Goal: Information Seeking & Learning: Learn about a topic

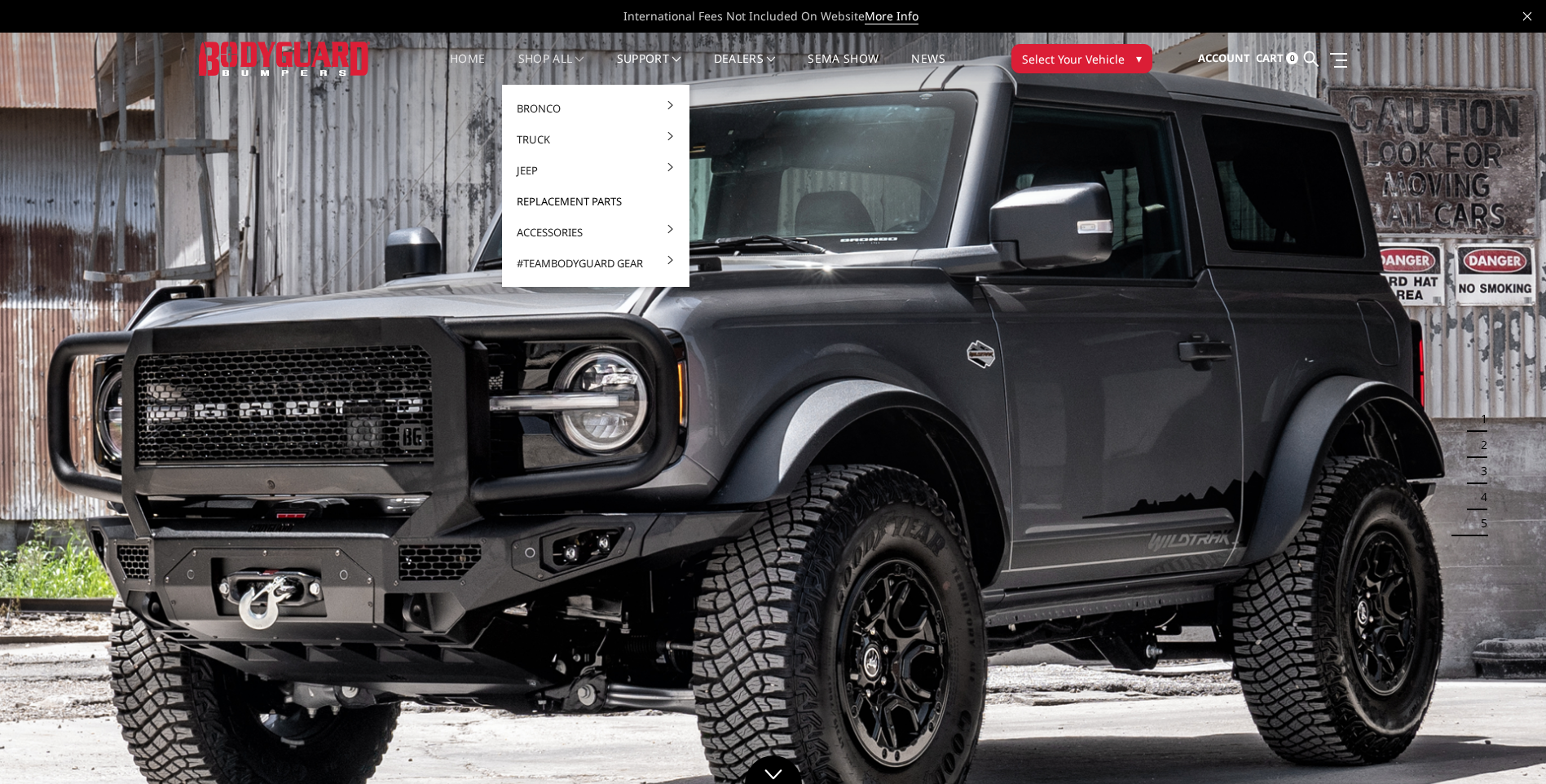
click at [602, 193] on link "Replacement Parts" at bounding box center [596, 201] width 175 height 31
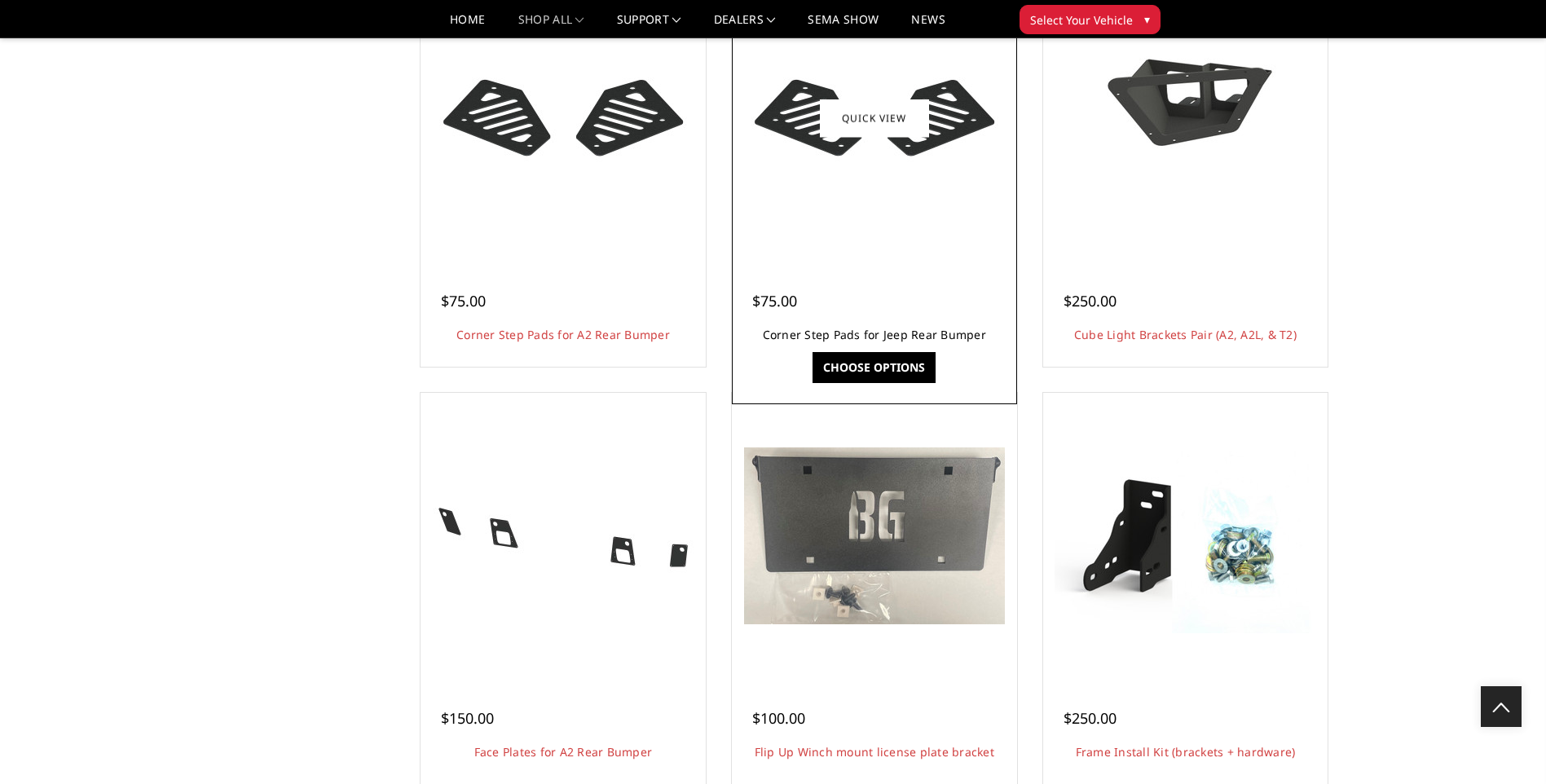
scroll to position [1059, 0]
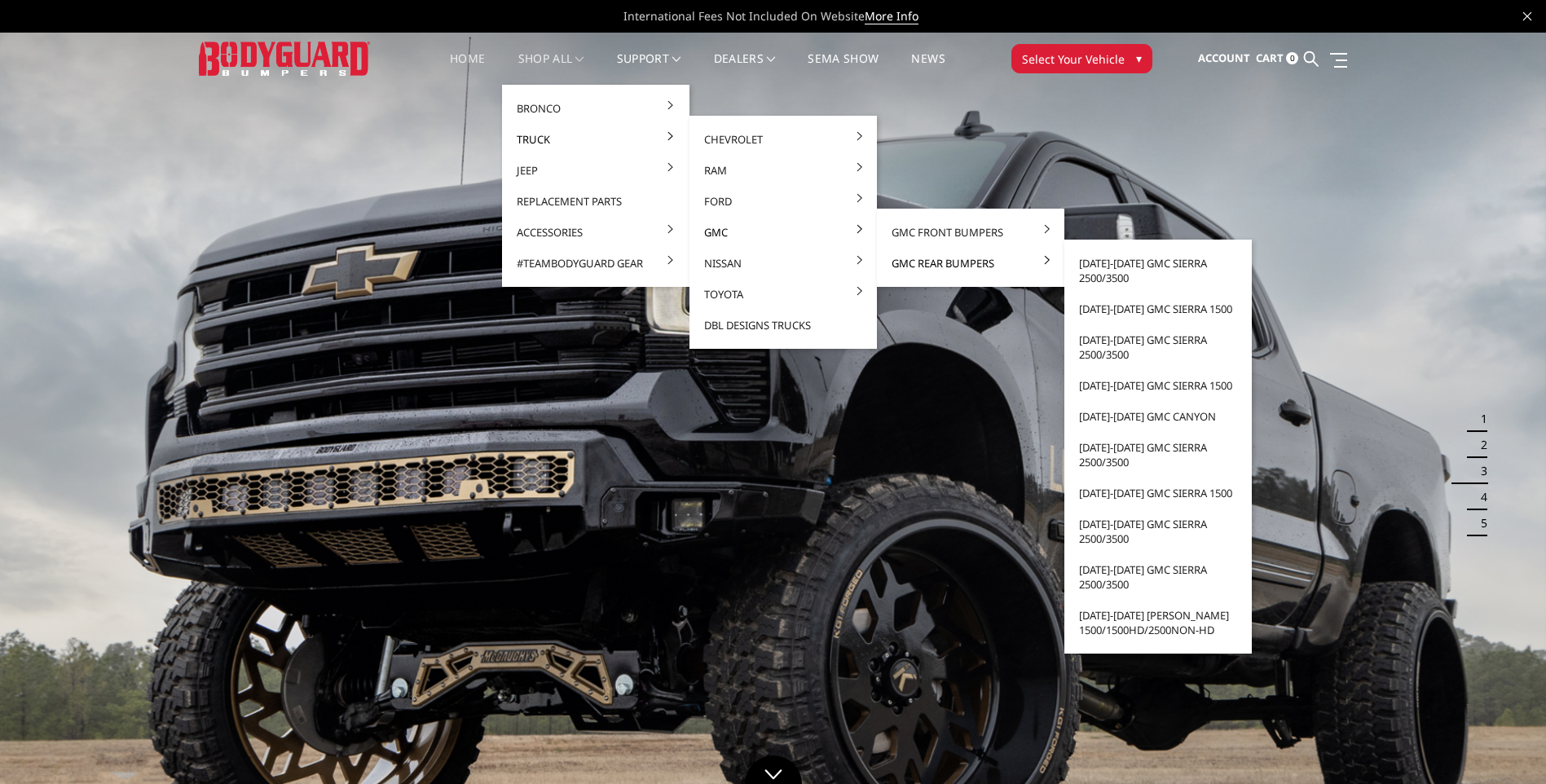
click at [924, 257] on link "GMC Rear Bumpers" at bounding box center [971, 263] width 175 height 31
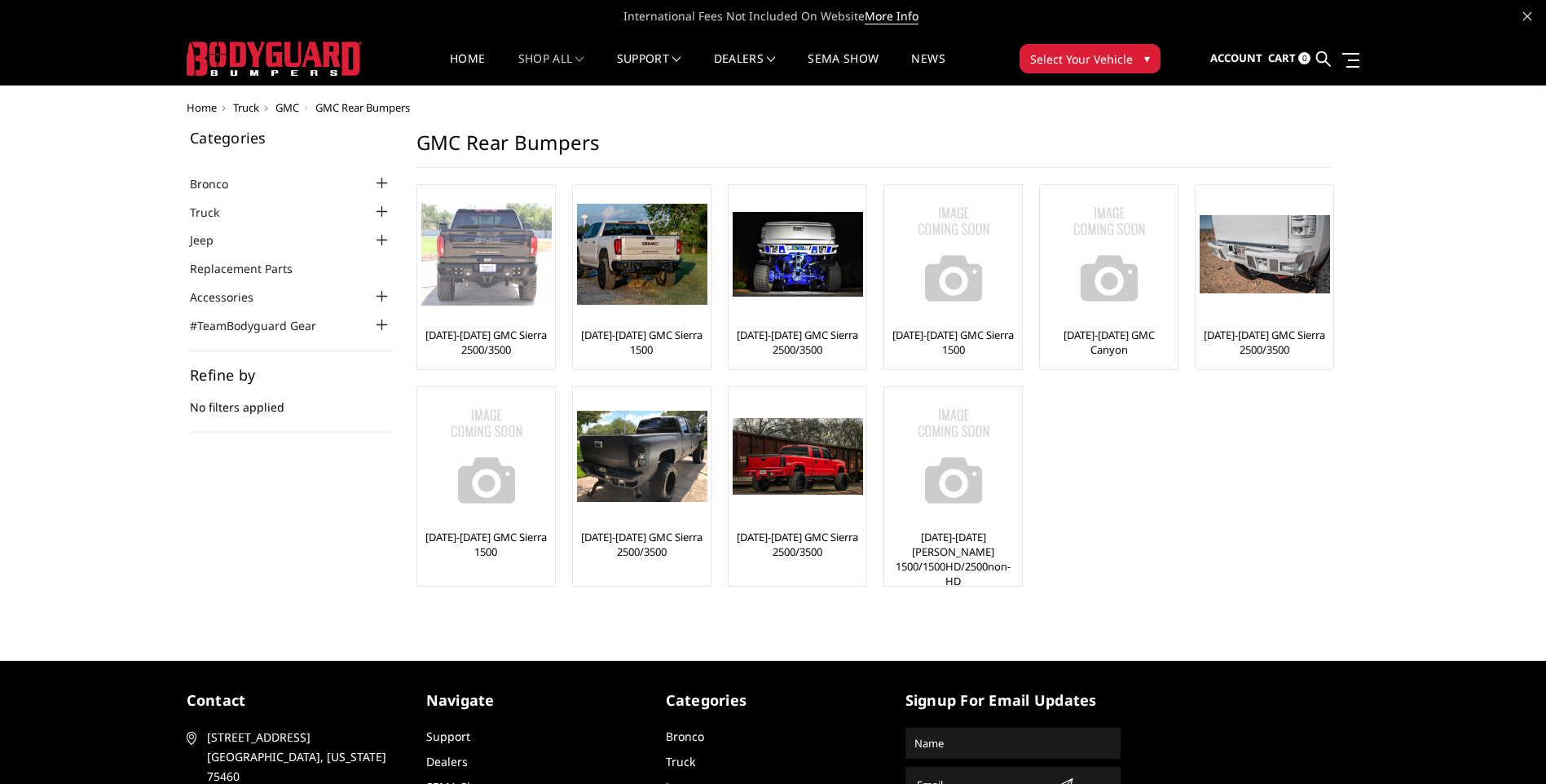
click at [525, 261] on img at bounding box center [487, 254] width 131 height 102
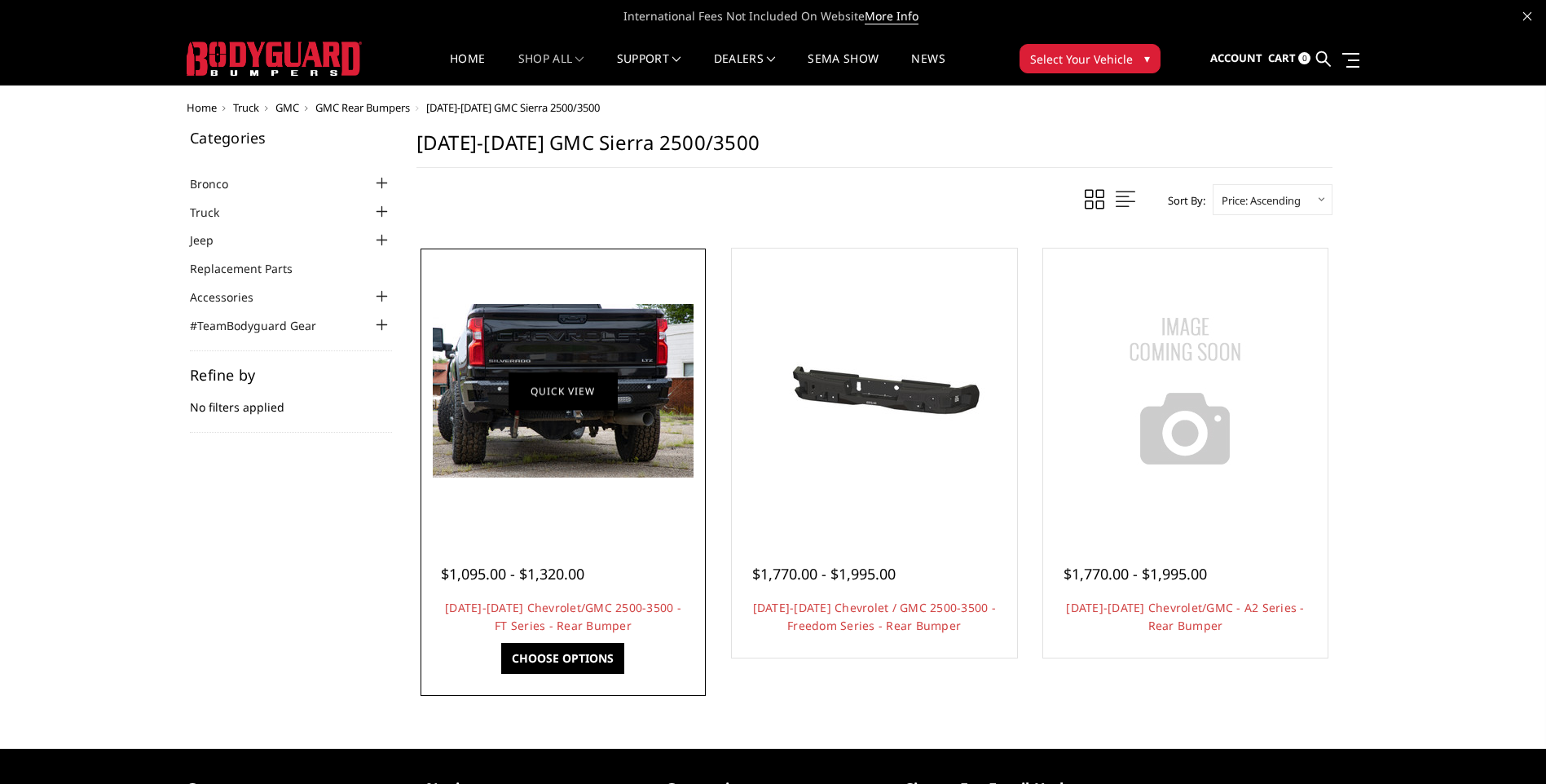
click at [517, 387] on link "Quick view" at bounding box center [564, 390] width 109 height 38
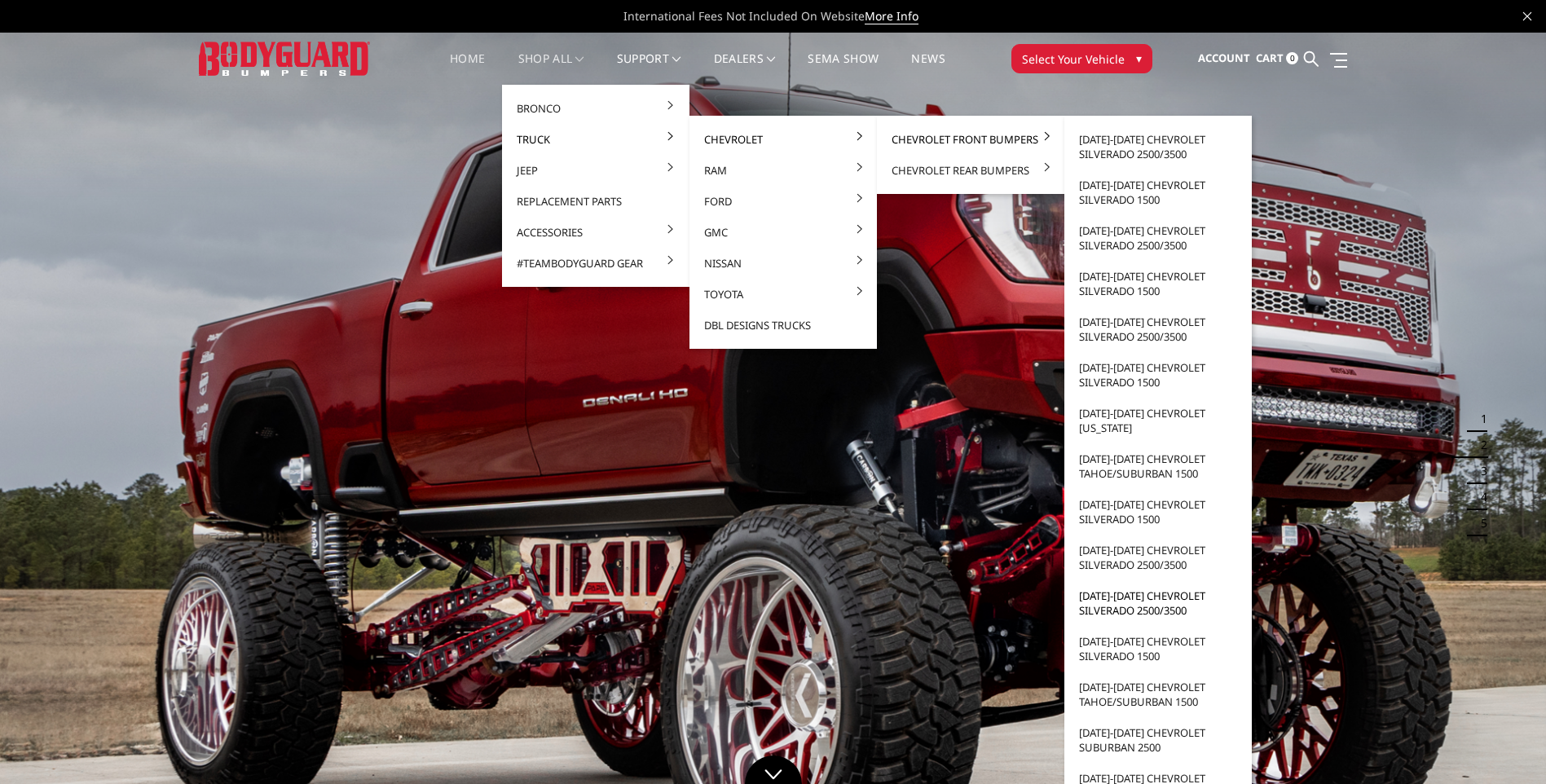
click at [1119, 594] on link "[DATE]-[DATE] Chevrolet Silverado 2500/3500" at bounding box center [1158, 603] width 175 height 46
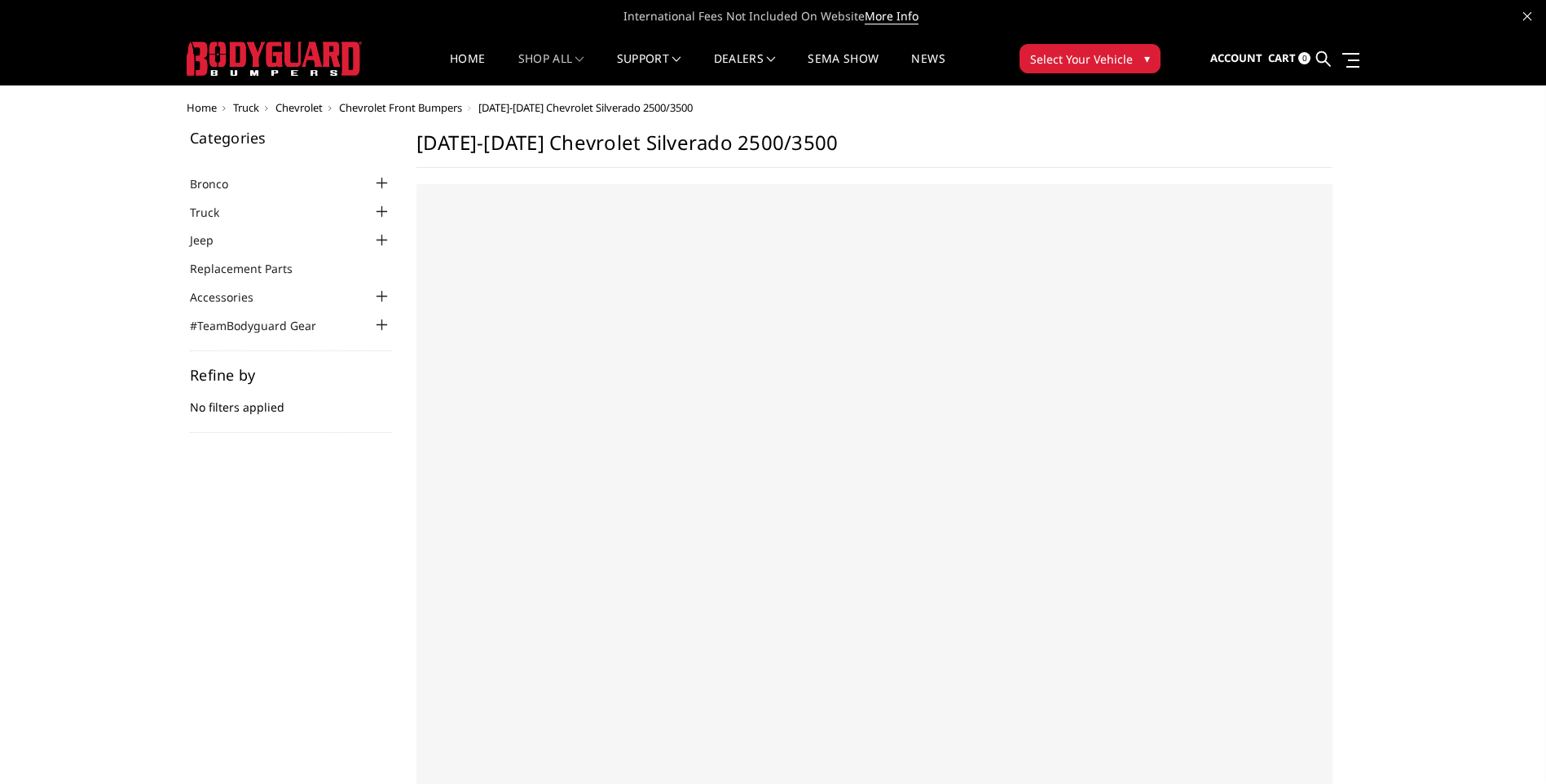
select select "US"
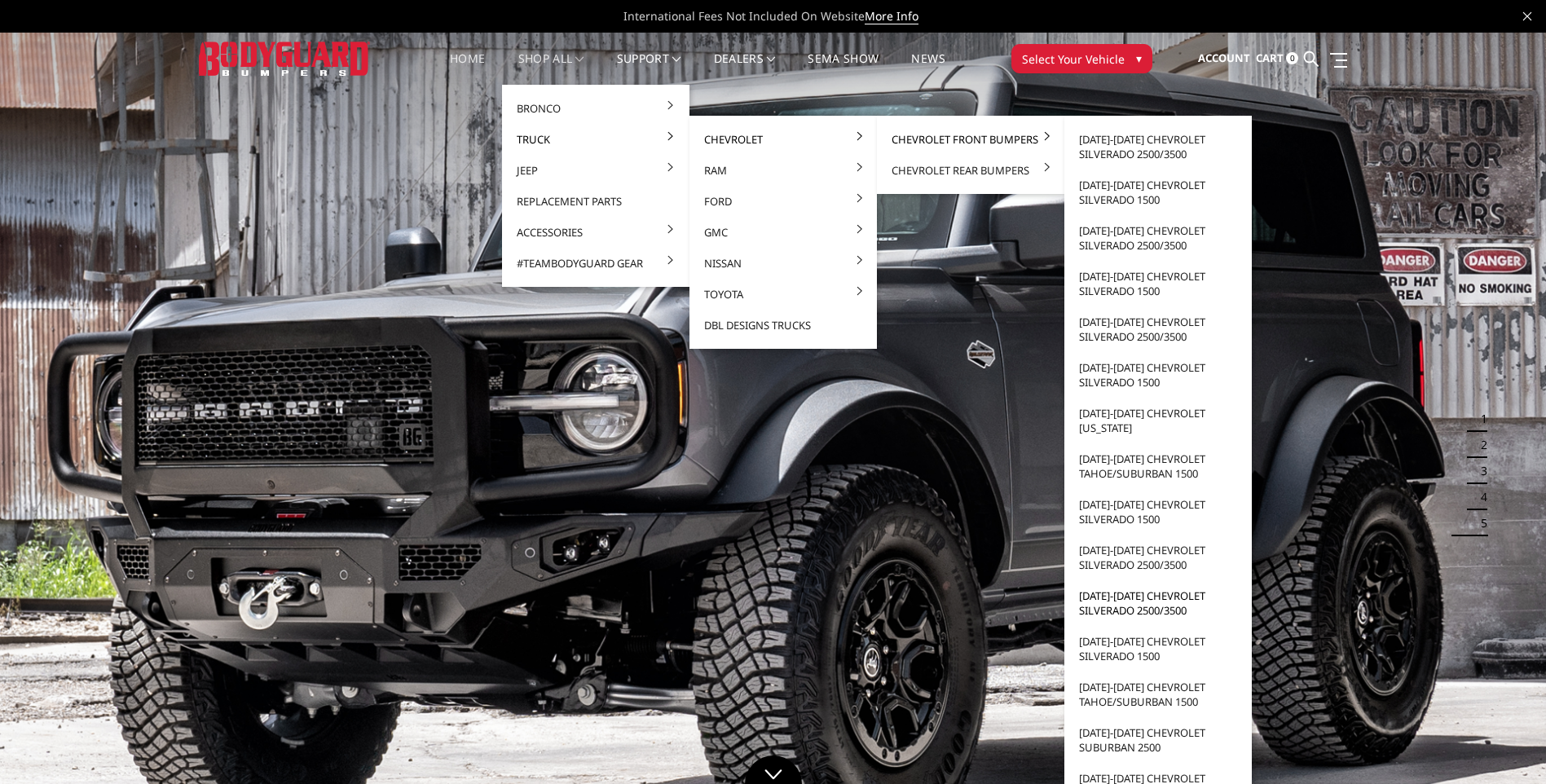
click at [1139, 594] on link "[DATE]-[DATE] Chevrolet Silverado 2500/3500" at bounding box center [1158, 603] width 175 height 46
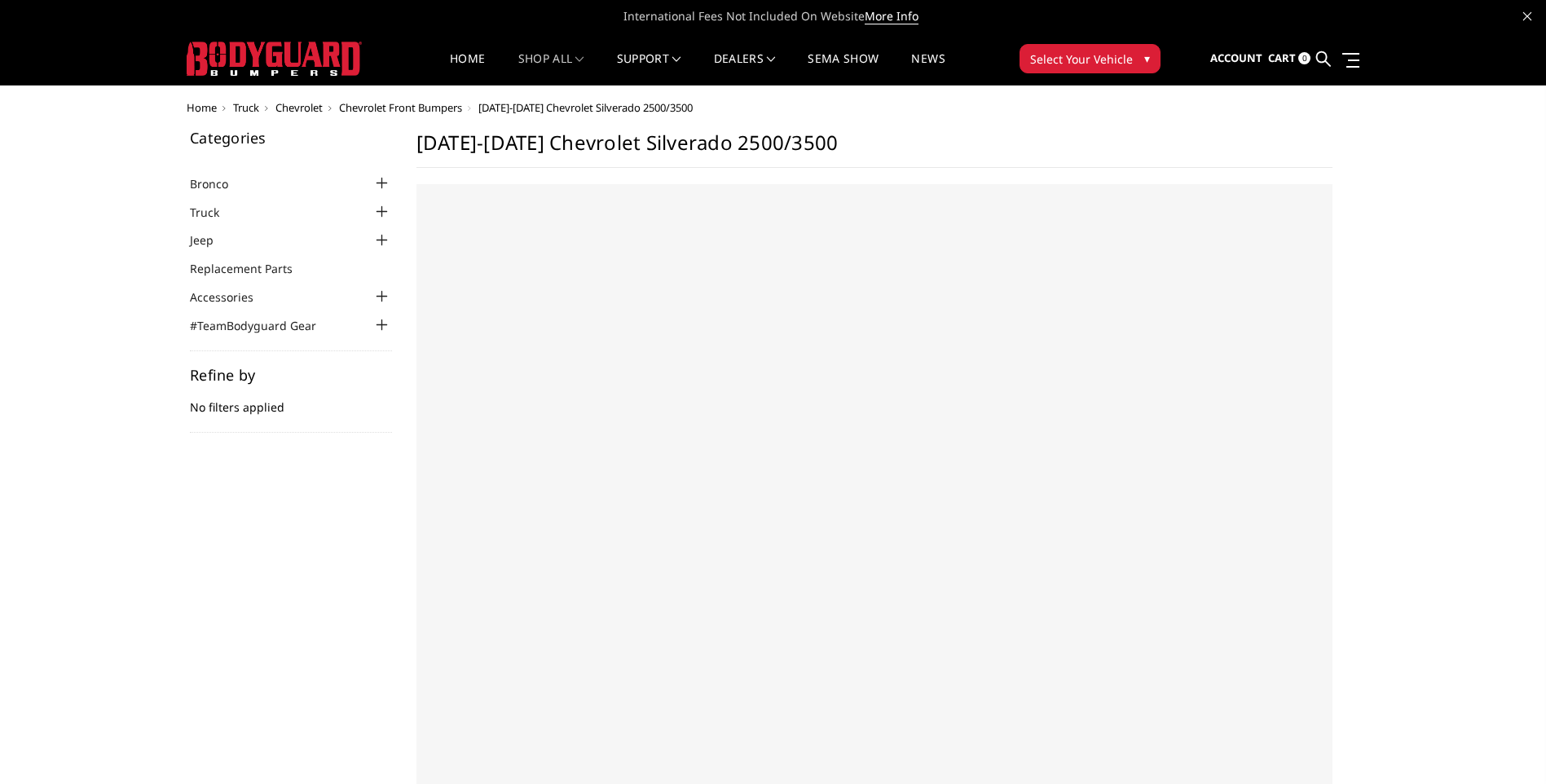
select select "US"
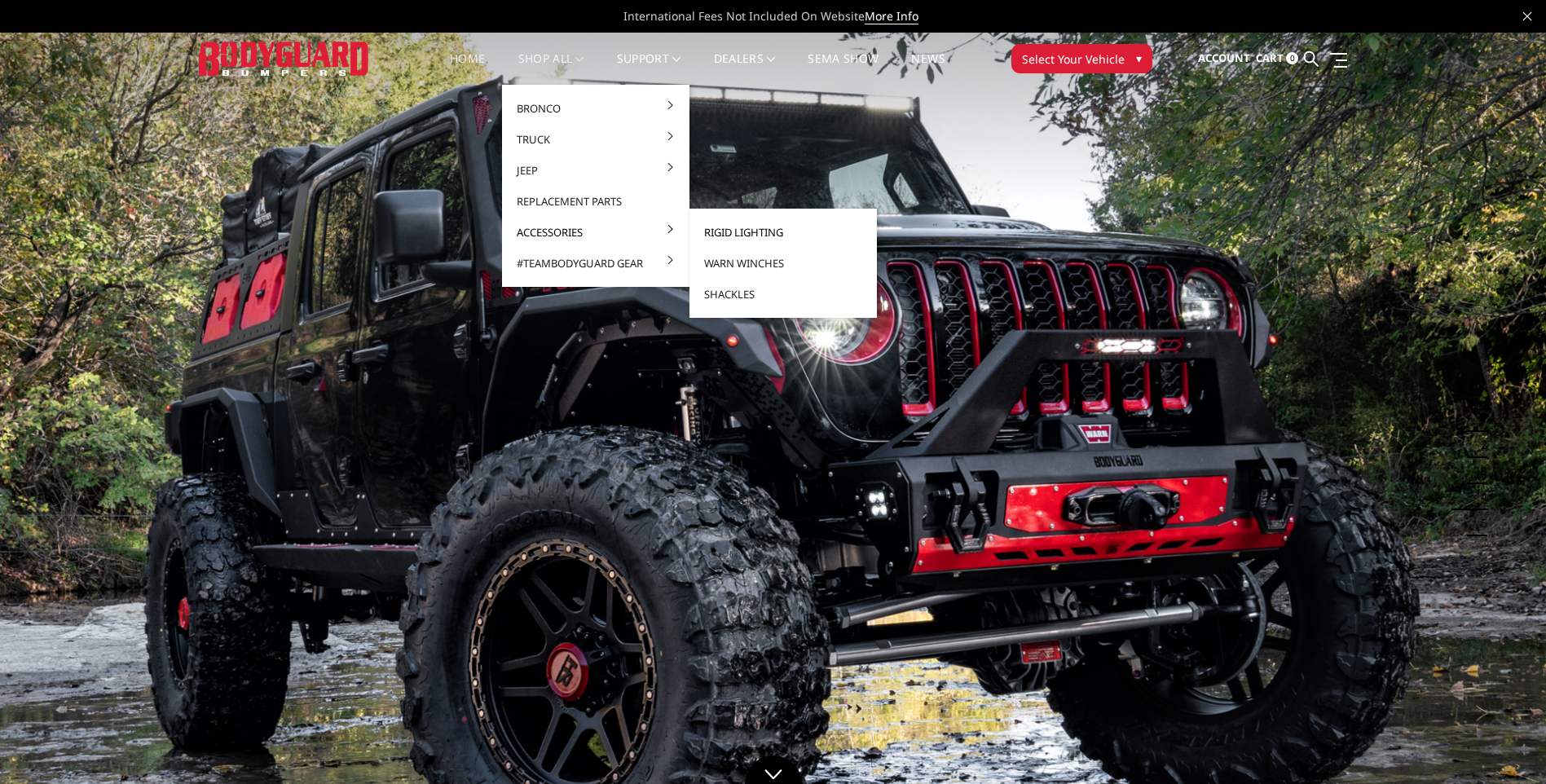
click at [759, 227] on link "Rigid Lighting" at bounding box center [783, 232] width 175 height 31
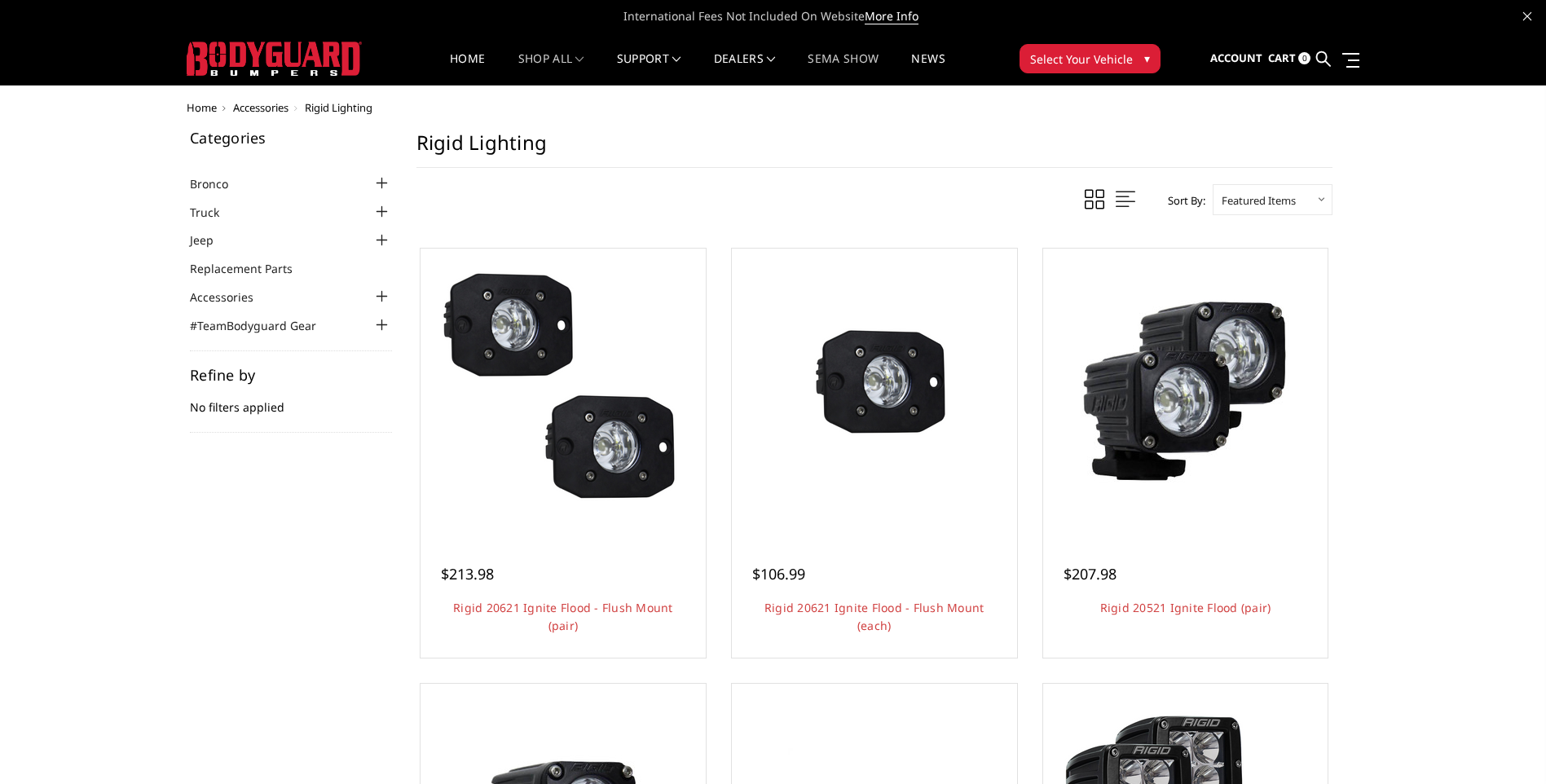
click at [861, 54] on link "SEMA Show" at bounding box center [843, 69] width 71 height 32
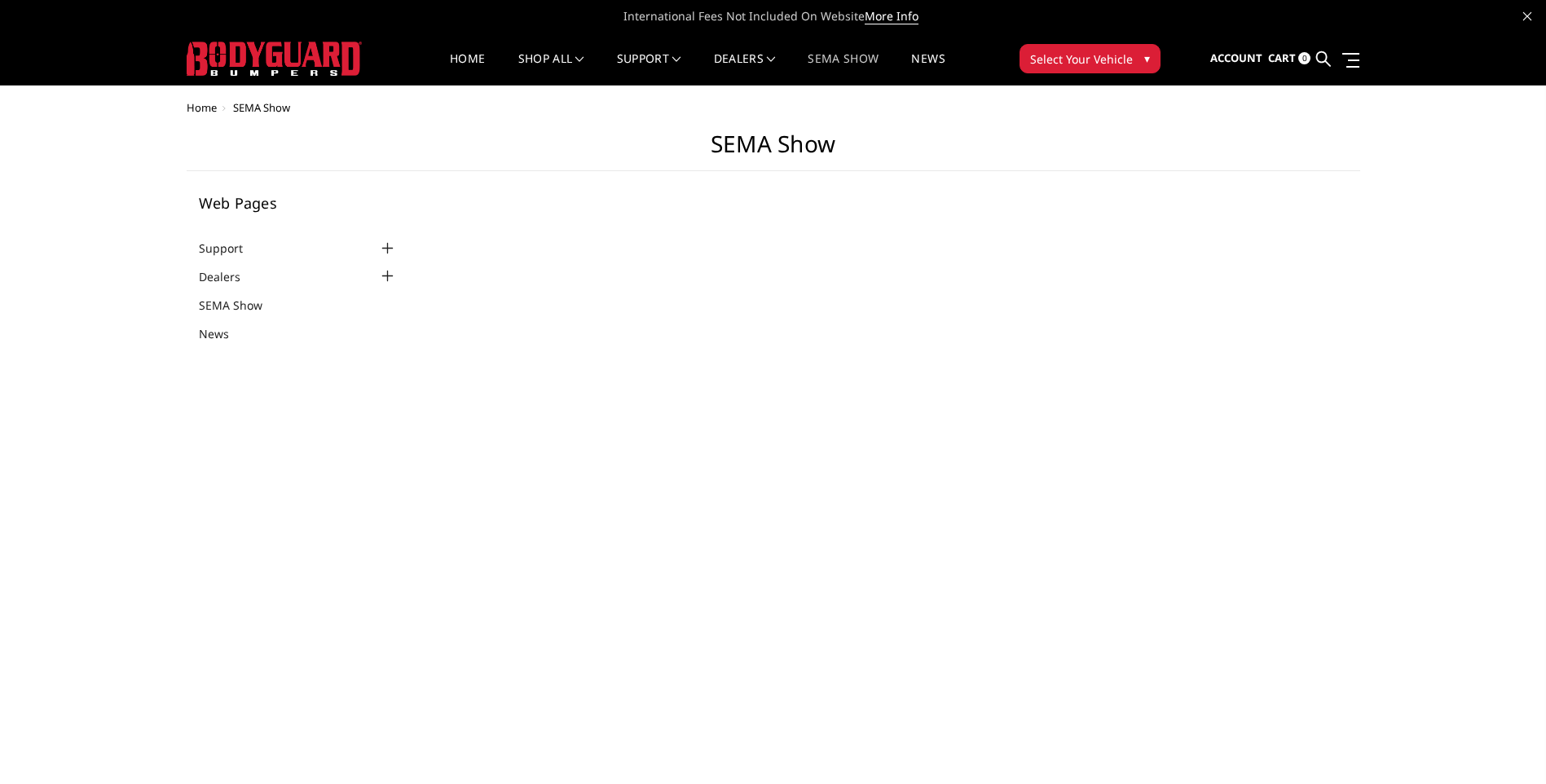
select select "US"
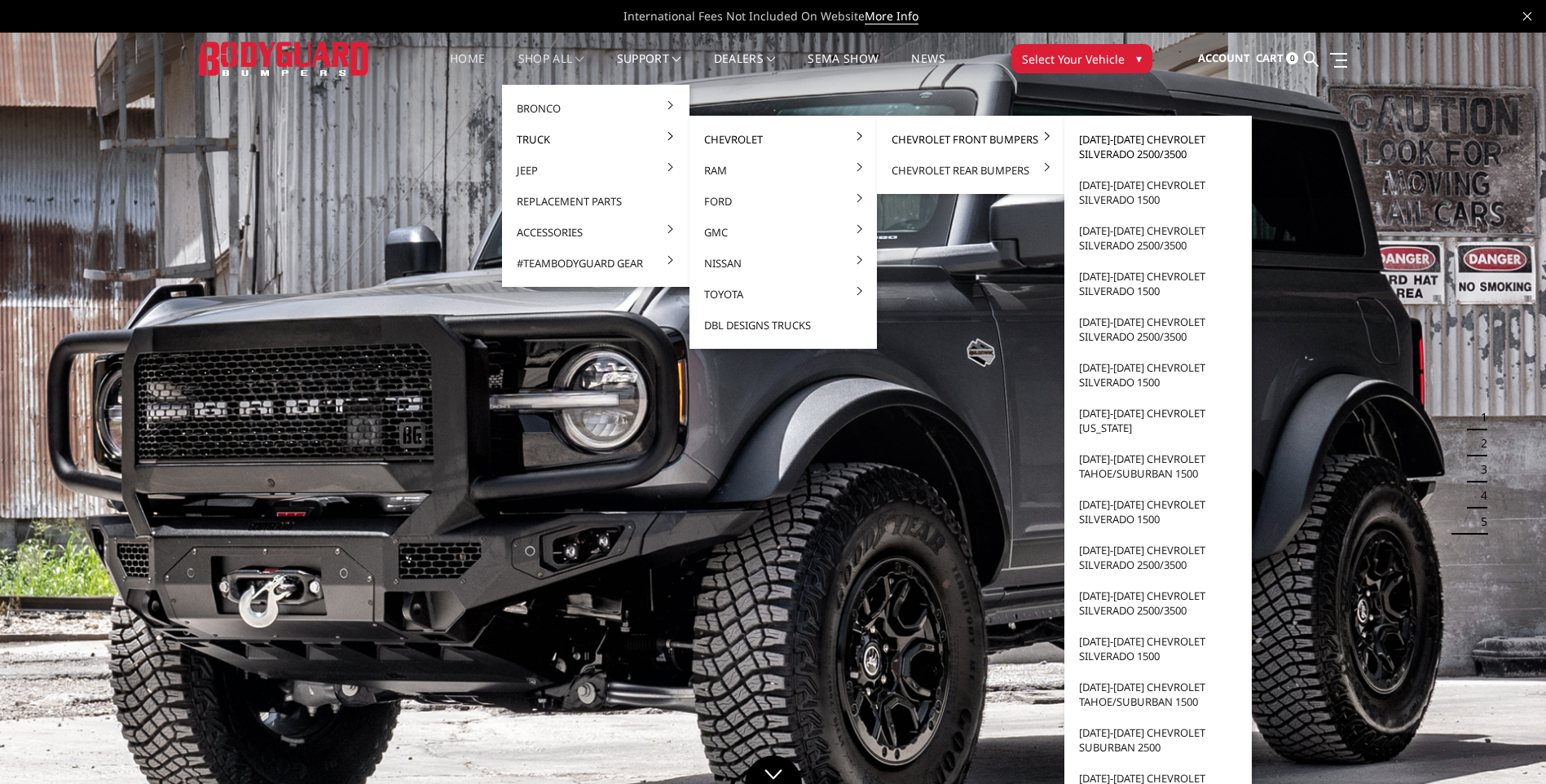
click at [1116, 141] on link "[DATE]-[DATE] Chevrolet Silverado 2500/3500" at bounding box center [1158, 146] width 175 height 46
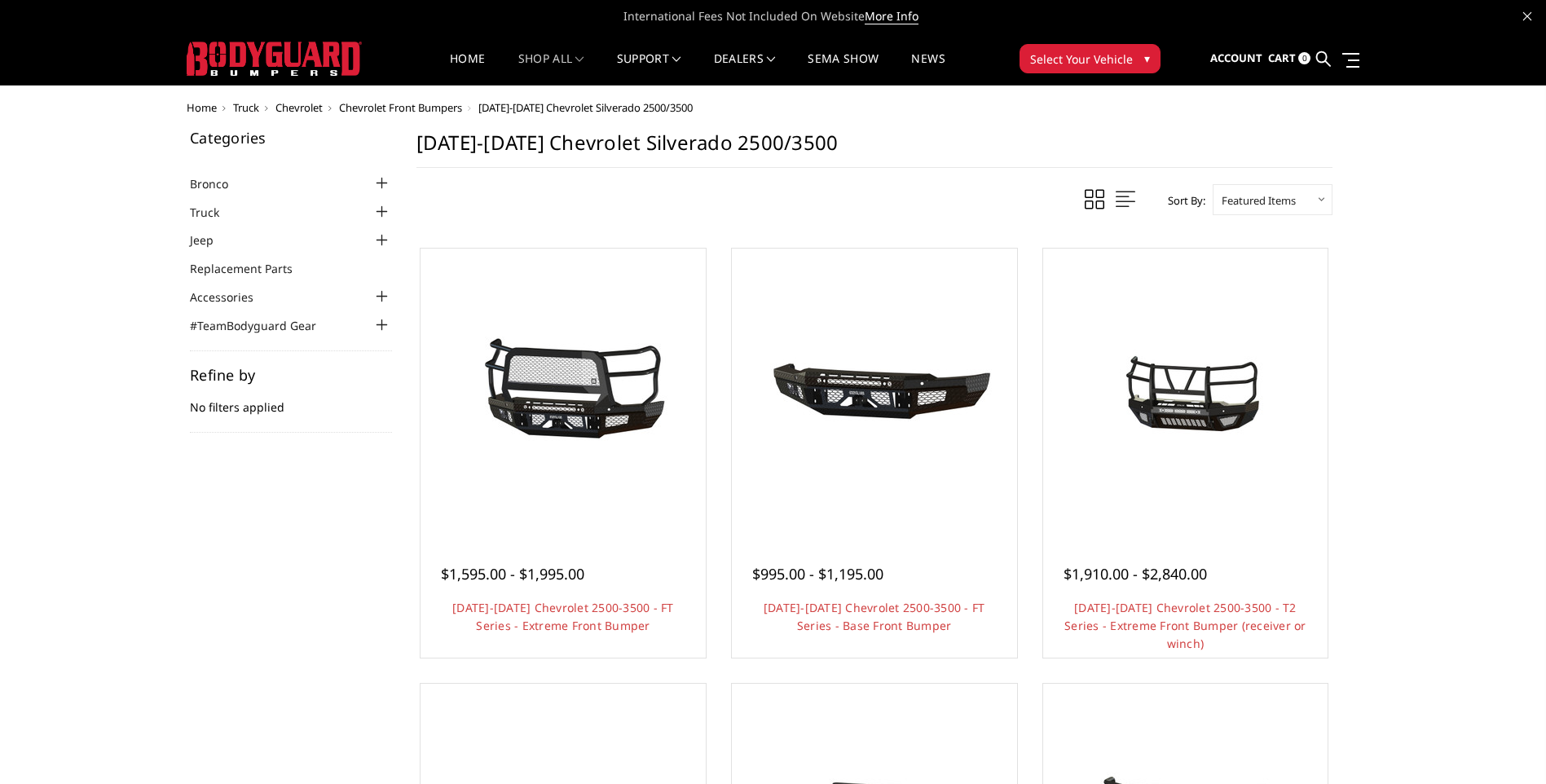
drag, startPoint x: 1109, startPoint y: 145, endPoint x: 1024, endPoint y: 214, distance: 109.5
click at [1024, 214] on div "Sort By: Featured Items Newest Items Best Selling A to Z Z to A By Review Price…" at bounding box center [874, 199] width 916 height 31
